Goal: Download file/media

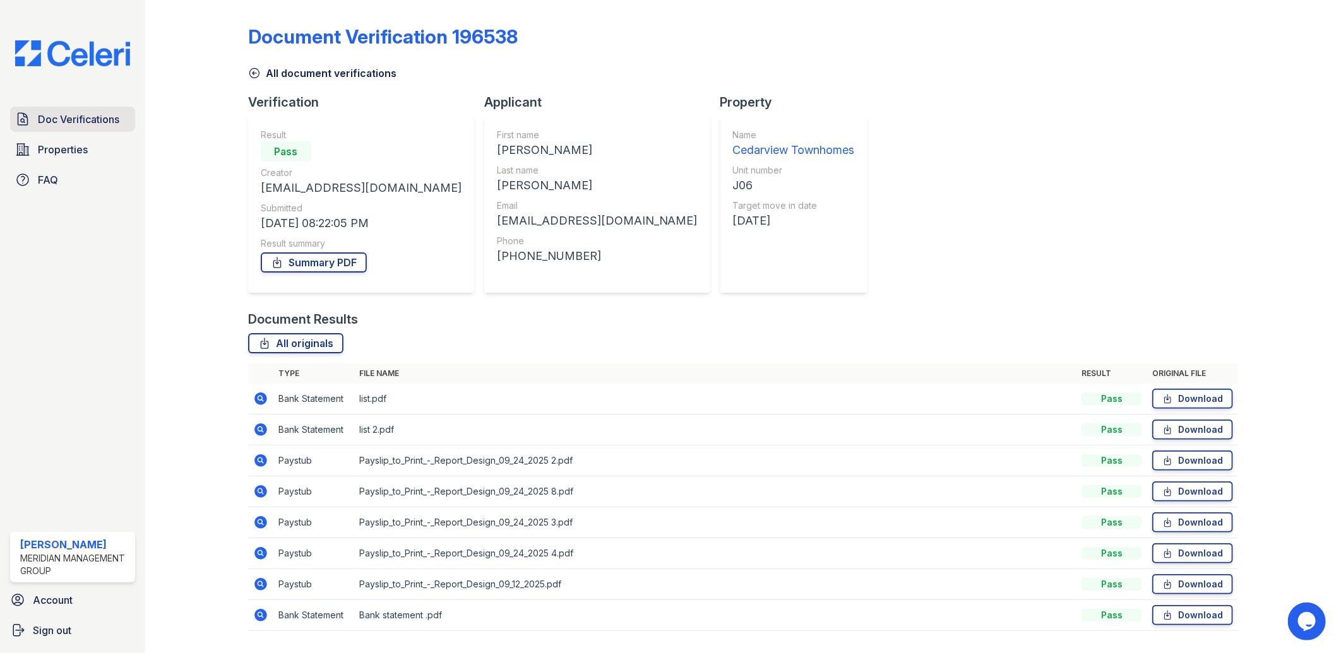
click at [68, 117] on span "Doc Verifications" at bounding box center [78, 119] width 81 height 15
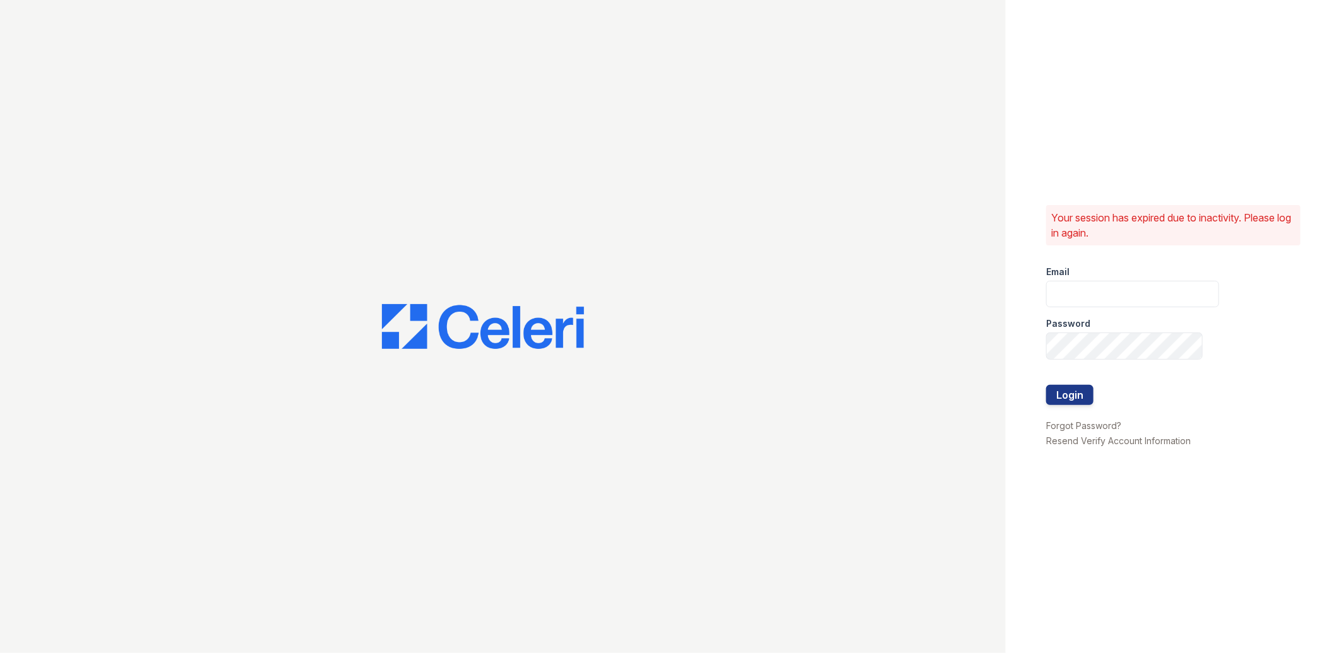
type input "lreed@mmgmgt.com"
click at [1072, 394] on button "Login" at bounding box center [1069, 395] width 47 height 20
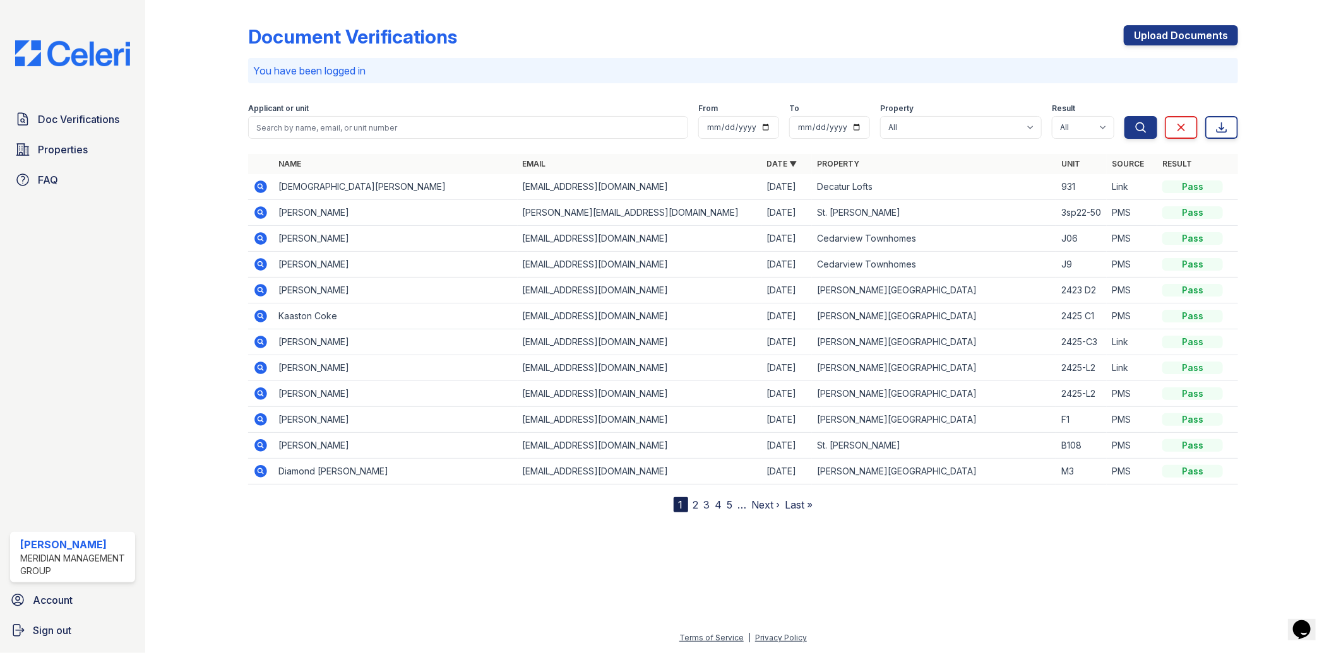
click at [258, 182] on icon at bounding box center [260, 187] width 13 height 13
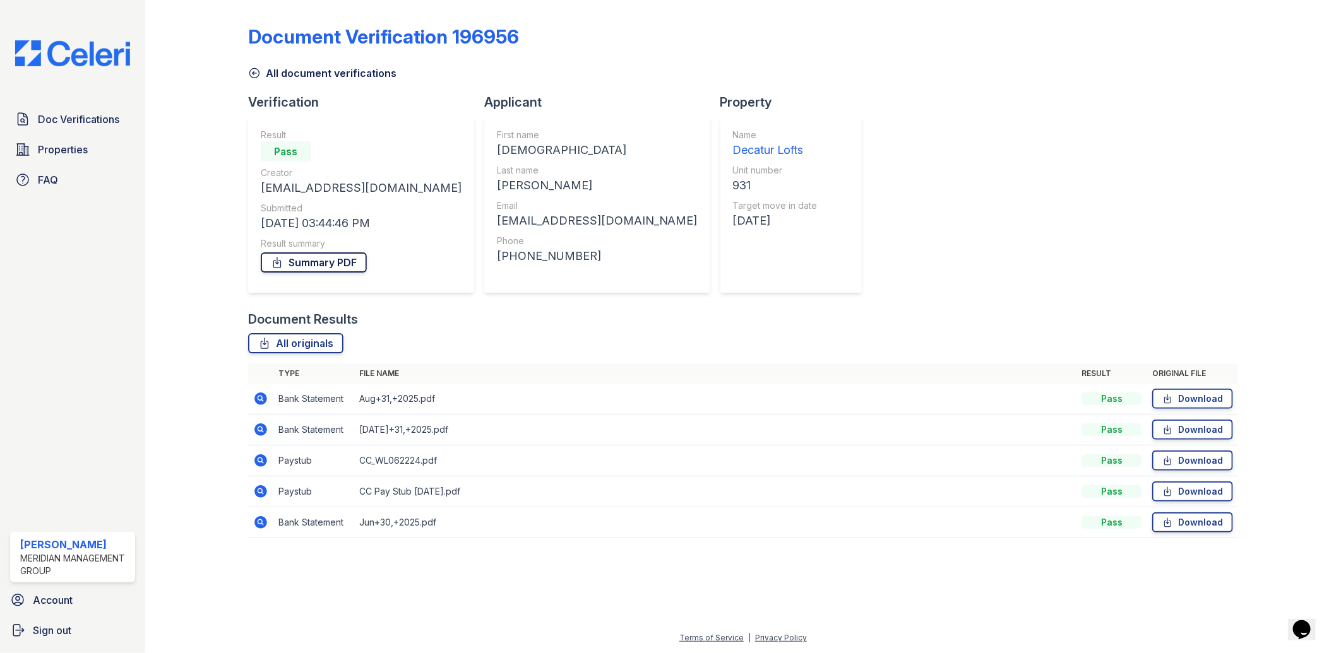
click at [333, 259] on link "Summary PDF" at bounding box center [314, 262] width 106 height 20
